Goal: Feedback & Contribution: Submit feedback/report problem

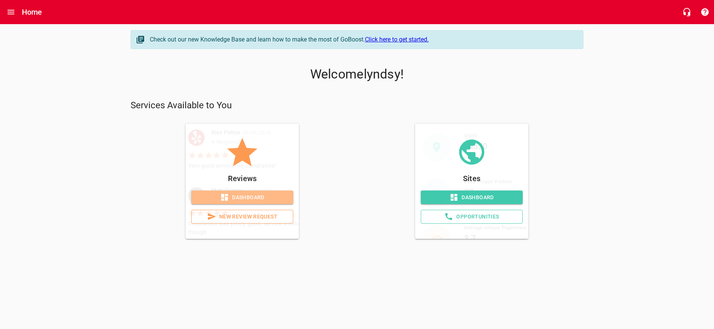
click at [256, 200] on span "Dashboard" at bounding box center [242, 197] width 90 height 9
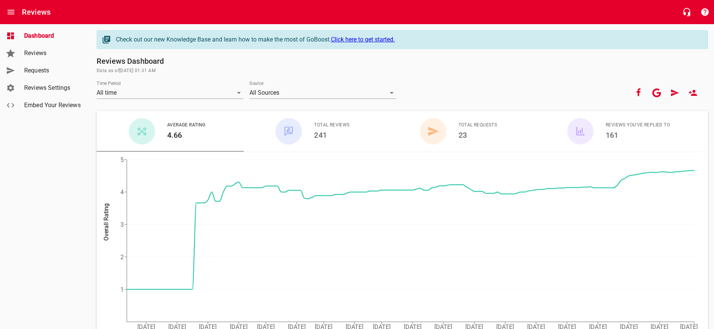
click at [42, 50] on span "Reviews" at bounding box center [52, 53] width 57 height 9
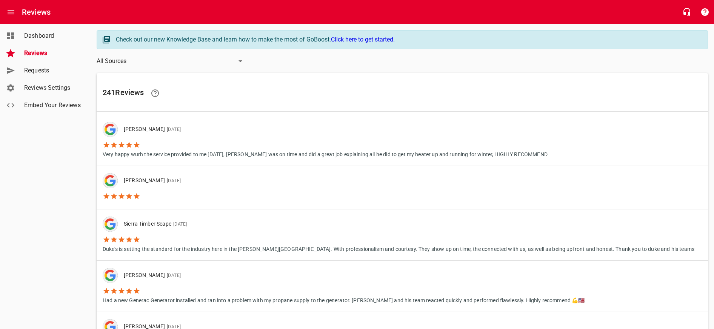
click at [40, 66] on link "Requests" at bounding box center [45, 70] width 91 height 17
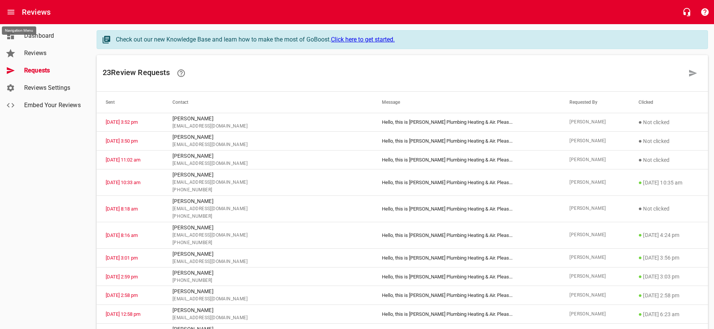
click at [12, 11] on icon "Open drawer" at bounding box center [10, 12] width 9 height 9
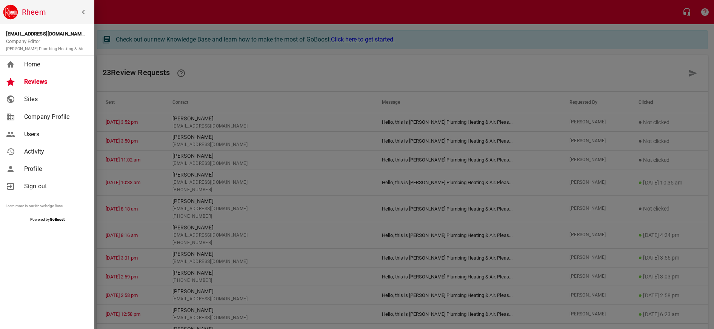
click at [44, 64] on span "Home" at bounding box center [54, 64] width 61 height 9
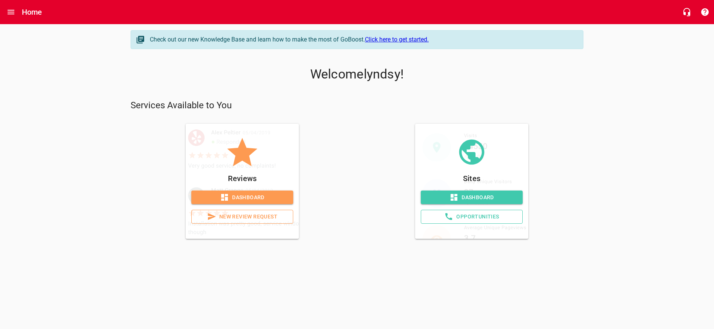
click at [254, 216] on span "New Review Request" at bounding box center [242, 216] width 89 height 9
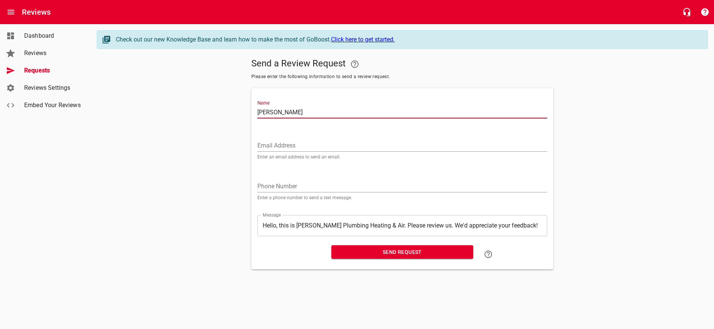
type input "[PERSON_NAME]"
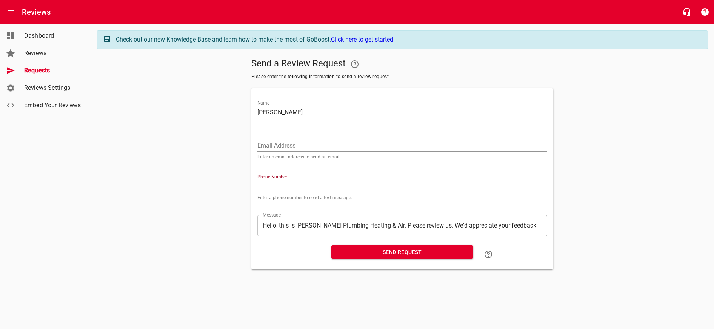
paste input "775781"
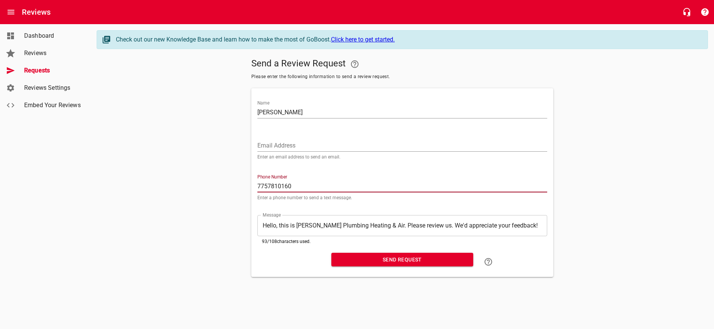
type input "7757810160"
click at [403, 257] on span "Send Request" at bounding box center [402, 259] width 130 height 9
